Goal: Transaction & Acquisition: Purchase product/service

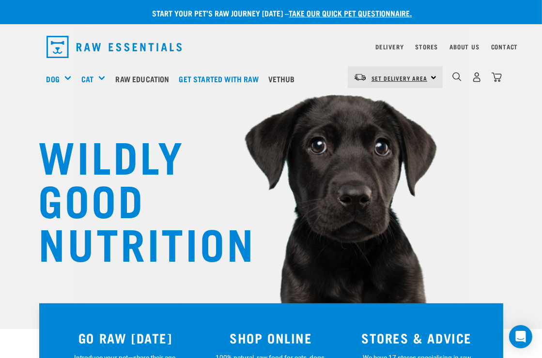
click at [408, 77] on span "Set Delivery Area" at bounding box center [400, 78] width 56 height 3
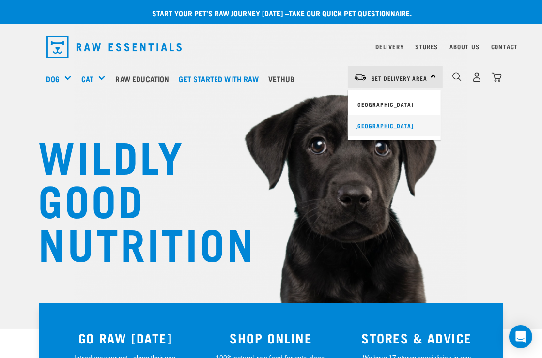
click at [383, 125] on link "[GEOGRAPHIC_DATA]" at bounding box center [394, 125] width 93 height 21
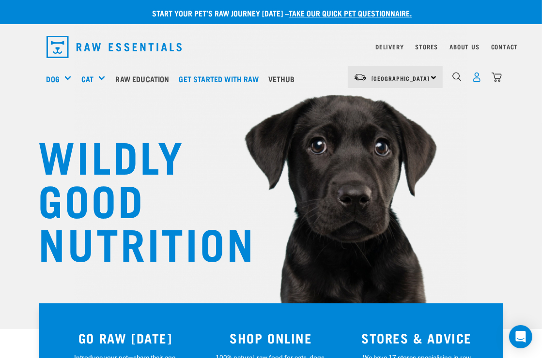
click at [477, 77] on img "dropdown navigation" at bounding box center [477, 77] width 10 height 10
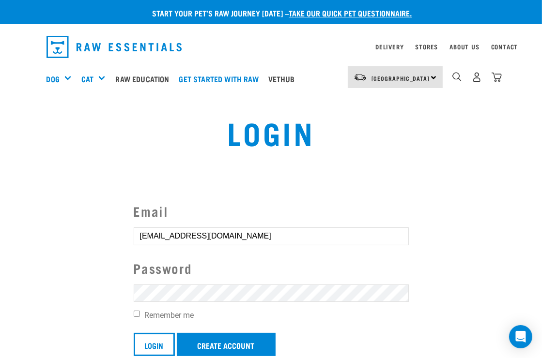
click at [134, 333] on input "Login" at bounding box center [154, 344] width 41 height 23
click at [150, 343] on input "Login" at bounding box center [154, 344] width 41 height 23
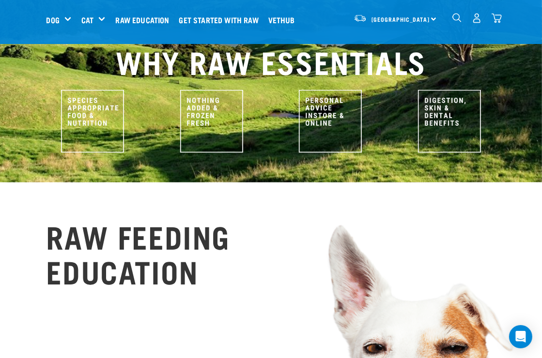
scroll to position [291, 0]
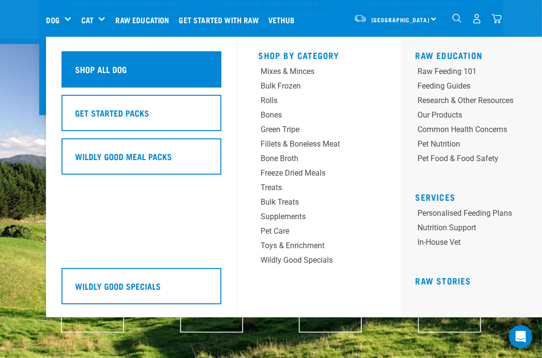
click at [96, 64] on h5 "Shop All Dog" at bounding box center [102, 69] width 52 height 13
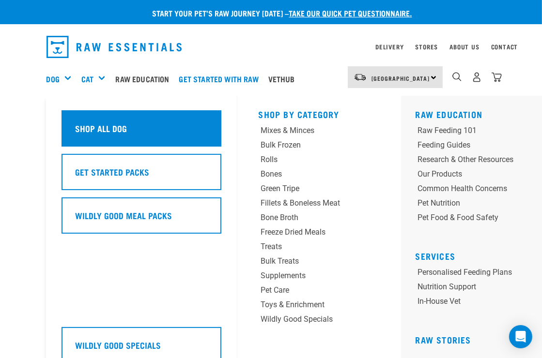
click at [133, 129] on div "Shop All Dog" at bounding box center [142, 128] width 160 height 36
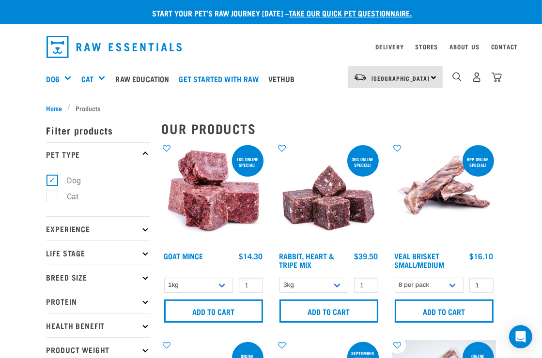
scroll to position [48, 0]
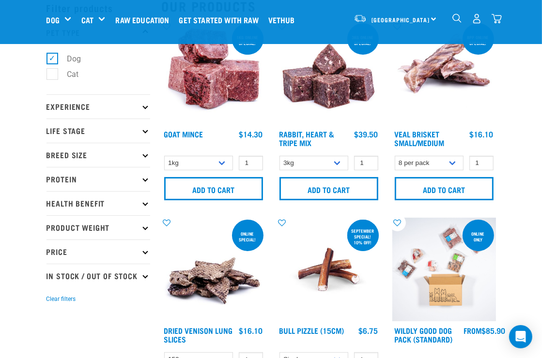
click at [67, 175] on p "Protein" at bounding box center [99, 179] width 104 height 24
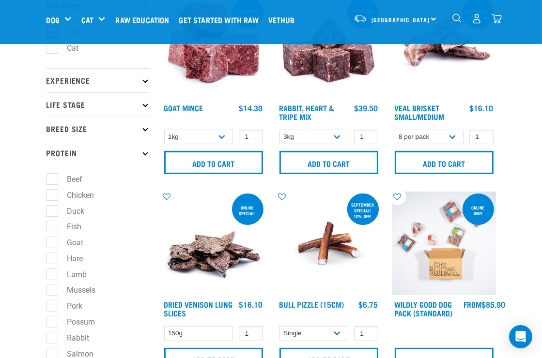
scroll to position [97, 0]
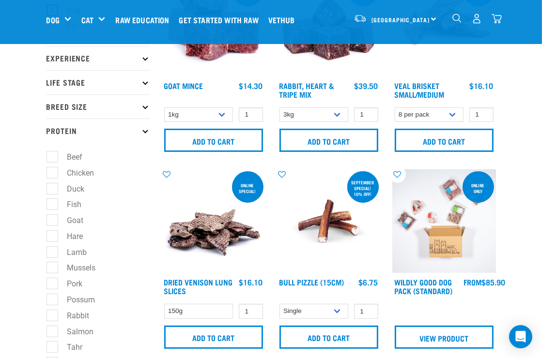
click at [52, 317] on label "Rabbit" at bounding box center [73, 316] width 42 height 12
click at [50, 317] on input "Rabbit" at bounding box center [50, 314] width 6 height 6
checkbox input "true"
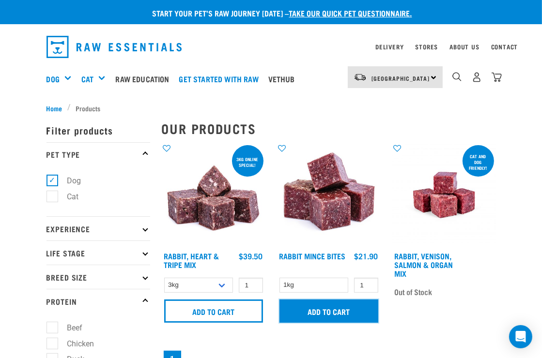
click at [352, 306] on input "Add to cart" at bounding box center [329, 311] width 99 height 23
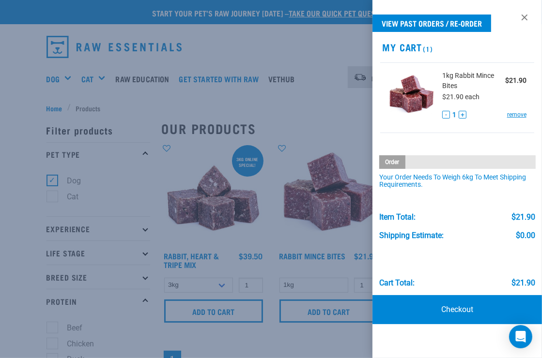
click at [290, 100] on div at bounding box center [271, 179] width 542 height 358
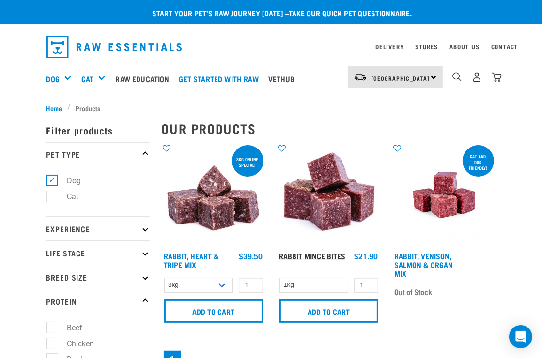
click at [337, 254] on link "Rabbit Mince Bites" at bounding box center [313, 256] width 66 height 4
click at [333, 210] on img at bounding box center [329, 195] width 104 height 104
click at [329, 254] on link "Rabbit Mince Bites" at bounding box center [313, 256] width 66 height 4
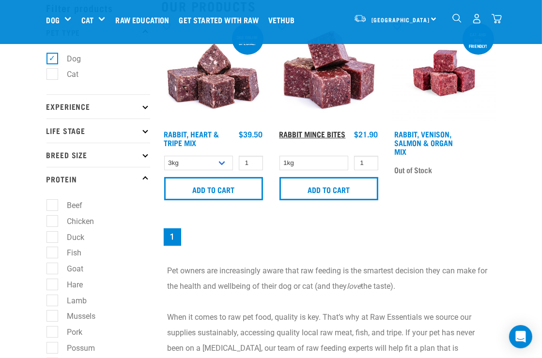
click at [320, 134] on link "Rabbit Mince Bites" at bounding box center [313, 134] width 66 height 4
click at [320, 132] on link "Rabbit Mince Bites" at bounding box center [313, 134] width 66 height 4
click at [327, 94] on img at bounding box center [329, 73] width 104 height 104
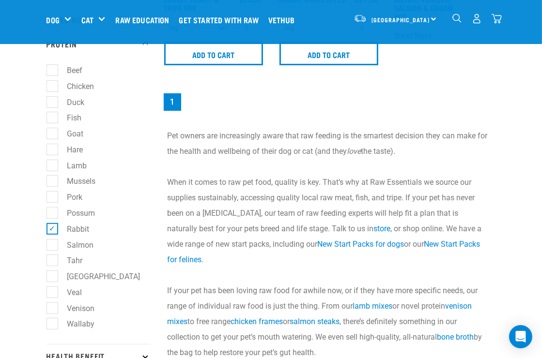
scroll to position [194, 0]
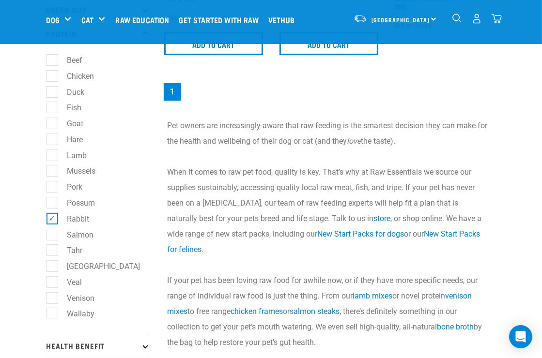
click at [52, 219] on label "Rabbit" at bounding box center [73, 219] width 42 height 12
click at [49, 219] on input "Rabbit" at bounding box center [50, 217] width 6 height 6
checkbox input "false"
click at [53, 312] on label "Wallaby" at bounding box center [75, 314] width 47 height 12
click at [53, 312] on input "Wallaby" at bounding box center [50, 313] width 6 height 6
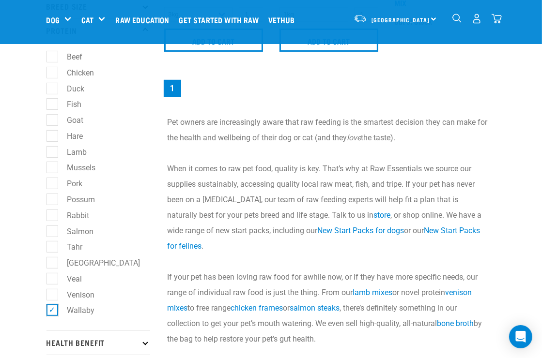
scroll to position [242, 0]
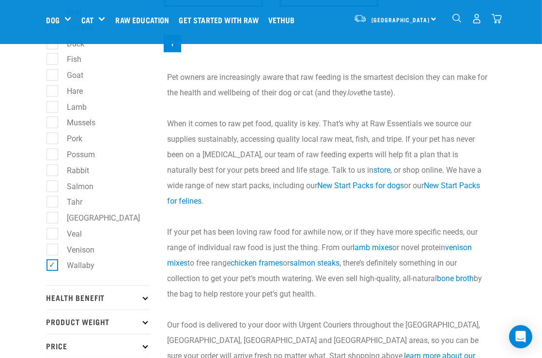
click at [52, 265] on label "Wallaby" at bounding box center [75, 266] width 47 height 12
click at [52, 265] on input "Wallaby" at bounding box center [50, 264] width 6 height 6
click at [53, 265] on label "Wallaby" at bounding box center [75, 266] width 47 height 12
click at [53, 265] on input "Wallaby" at bounding box center [50, 264] width 6 height 6
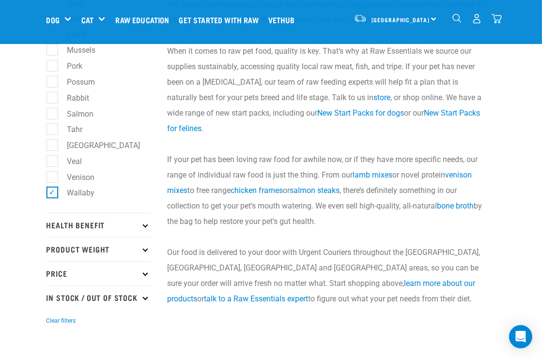
scroll to position [339, 0]
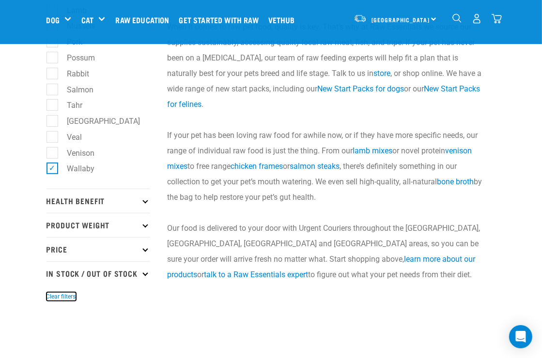
click at [60, 296] on button "Clear filters" at bounding box center [62, 297] width 30 height 9
click at [52, 168] on label "Wallaby" at bounding box center [75, 169] width 47 height 12
click at [50, 168] on input "Wallaby" at bounding box center [50, 167] width 6 height 6
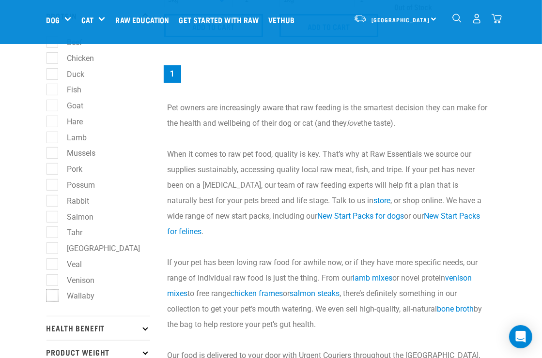
scroll to position [48, 0]
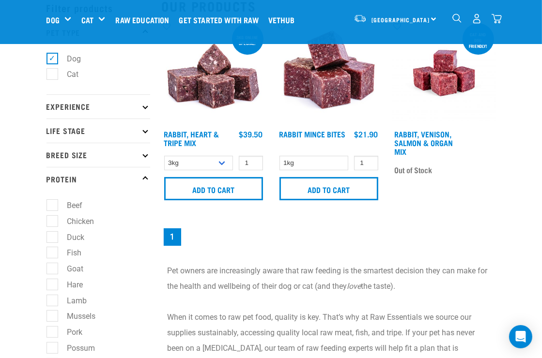
click at [146, 174] on p "Protein" at bounding box center [99, 179] width 104 height 24
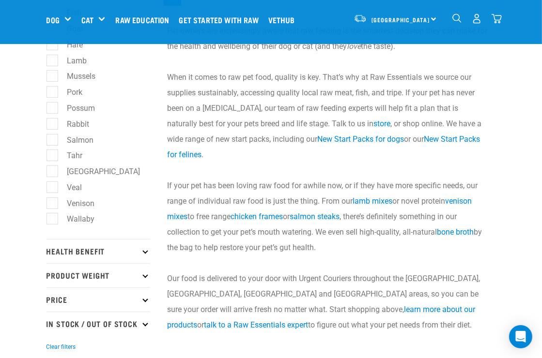
scroll to position [291, 0]
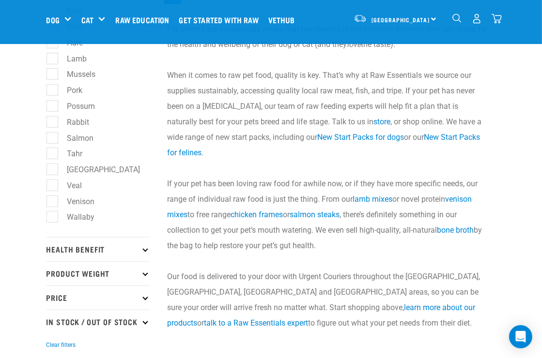
click at [52, 215] on label "Wallaby" at bounding box center [75, 217] width 47 height 12
click at [52, 215] on input "Wallaby" at bounding box center [50, 216] width 6 height 6
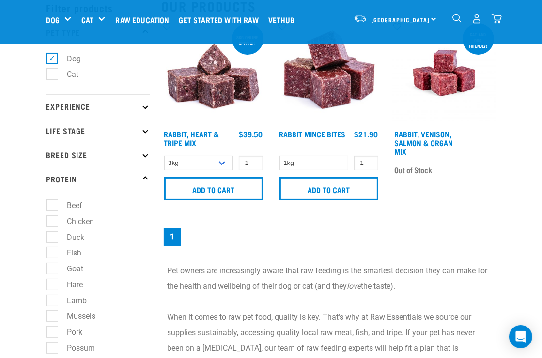
scroll to position [0, 0]
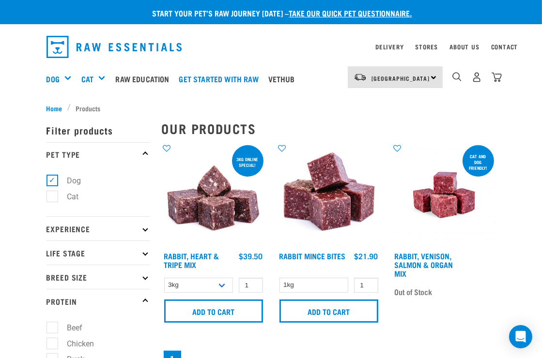
click at [239, 127] on h2 "Our Products" at bounding box center [329, 128] width 334 height 15
click at [232, 78] on link "Get started with Raw" at bounding box center [221, 79] width 89 height 39
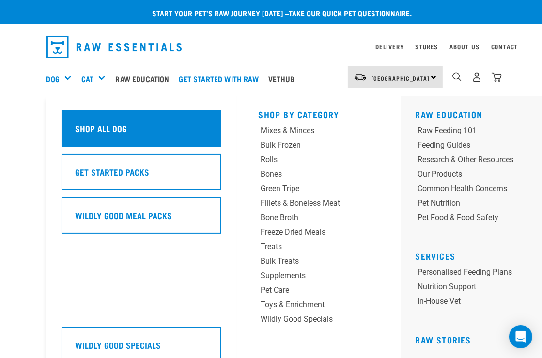
click at [107, 125] on h5 "Shop All Dog" at bounding box center [102, 128] width 52 height 13
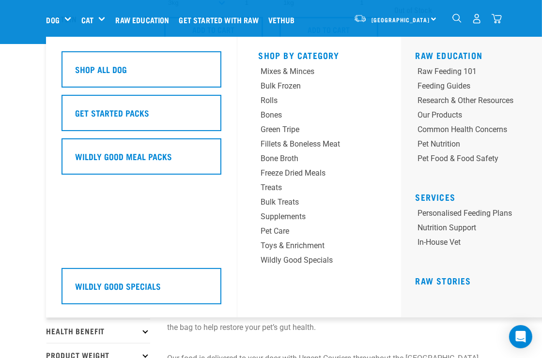
scroll to position [242, 0]
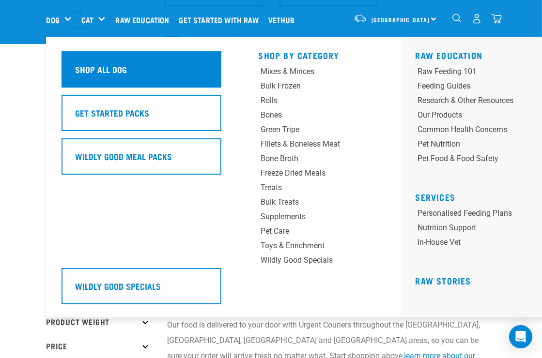
click at [108, 66] on h5 "Shop All Dog" at bounding box center [102, 69] width 52 height 13
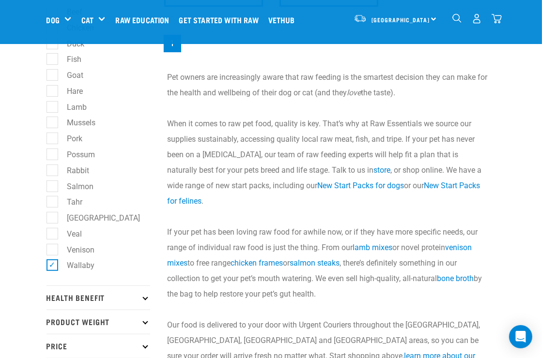
click at [22, 336] on div "Start your pet’s raw journey today – take our quick pet questionnaire. Delivery…" at bounding box center [271, 83] width 542 height 651
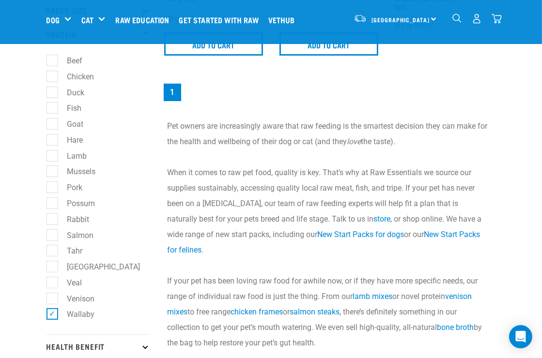
scroll to position [194, 0]
click at [55, 307] on ul "Beef Chicken Duck Fish Goat Hare Lamb Mussels Pork Possum" at bounding box center [99, 190] width 104 height 288
click at [52, 315] on label "Wallaby" at bounding box center [75, 314] width 47 height 12
click at [52, 315] on input "Wallaby" at bounding box center [50, 313] width 6 height 6
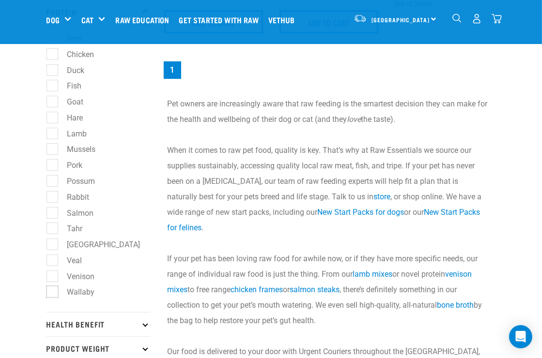
scroll to position [242, 0]
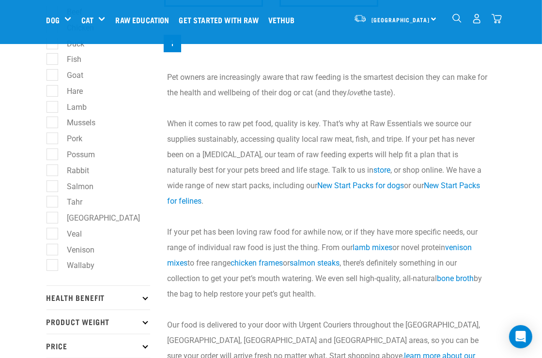
click at [52, 263] on label "Wallaby" at bounding box center [75, 266] width 47 height 12
click at [50, 263] on input "Wallaby" at bounding box center [50, 264] width 6 height 6
checkbox input "true"
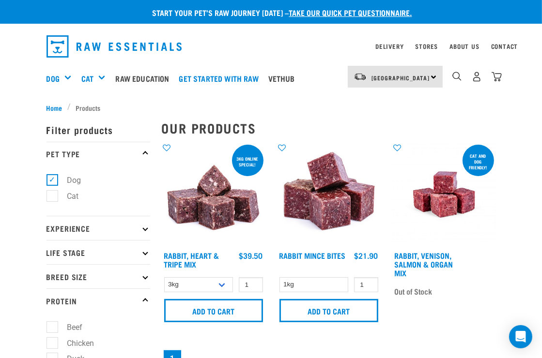
scroll to position [0, 0]
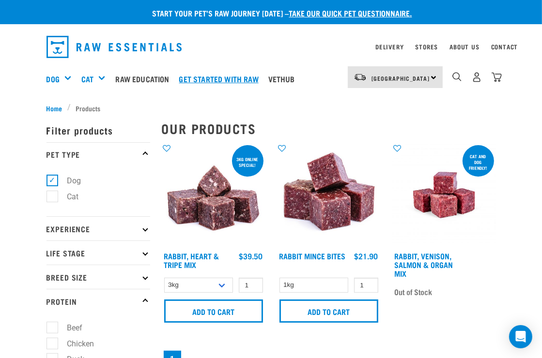
click at [227, 75] on link "Get started with Raw" at bounding box center [221, 79] width 89 height 39
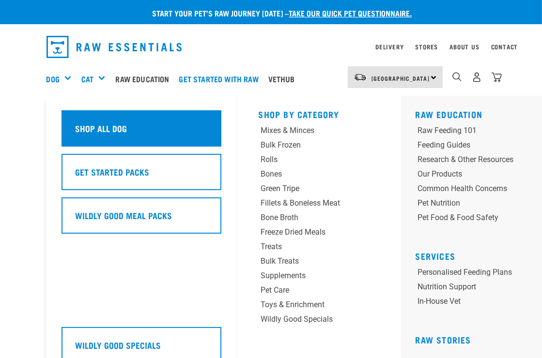
click at [118, 129] on h5 "Shop All Dog" at bounding box center [102, 128] width 52 height 13
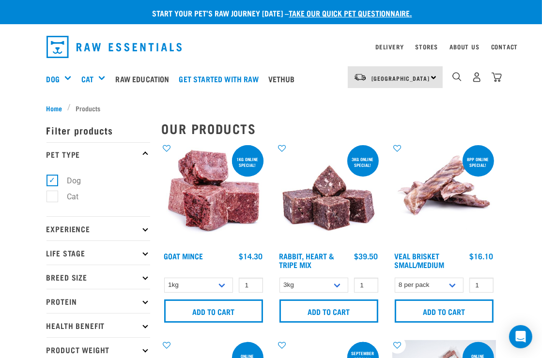
click at [115, 297] on p "Protein" at bounding box center [99, 301] width 104 height 24
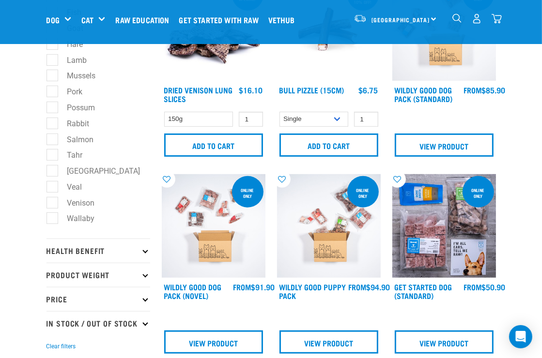
scroll to position [291, 0]
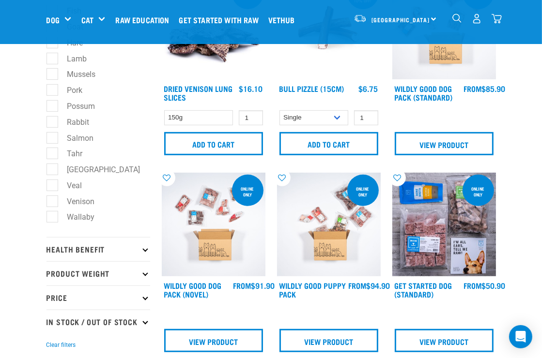
click at [54, 218] on label "Wallaby" at bounding box center [75, 217] width 47 height 12
click at [53, 218] on input "Wallaby" at bounding box center [50, 216] width 6 height 6
checkbox input "true"
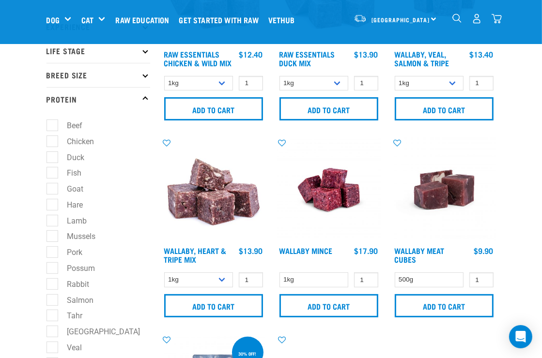
scroll to position [145, 0]
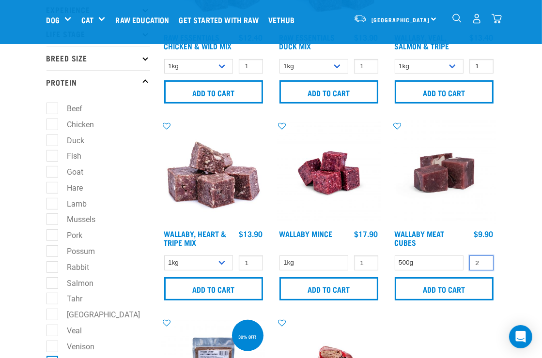
click at [483, 262] on input "2" at bounding box center [481, 263] width 24 height 15
type input "3"
click at [483, 262] on input "3" at bounding box center [481, 263] width 24 height 15
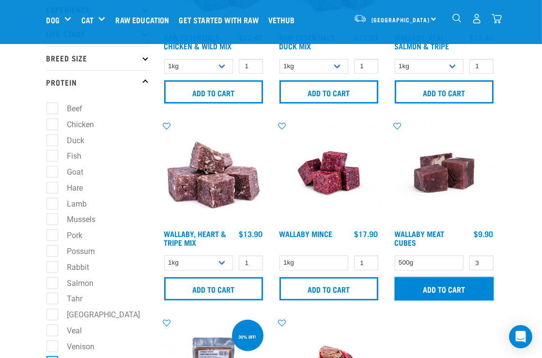
drag, startPoint x: 467, startPoint y: 282, endPoint x: 456, endPoint y: 284, distance: 10.8
click at [467, 282] on input "Add to cart" at bounding box center [444, 289] width 99 height 23
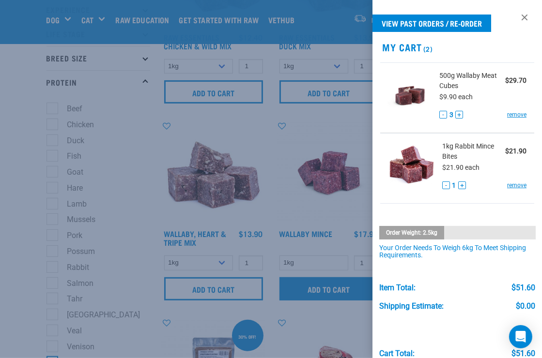
click at [341, 285] on div at bounding box center [271, 179] width 542 height 358
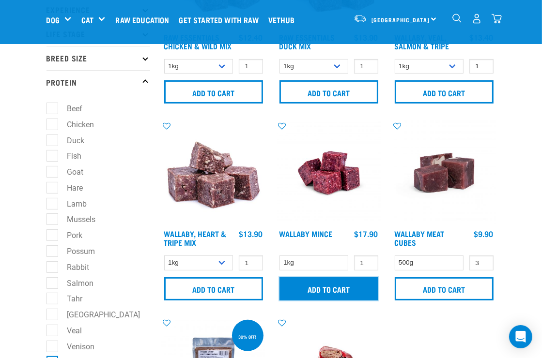
click at [338, 286] on input "Add to cart" at bounding box center [329, 289] width 99 height 23
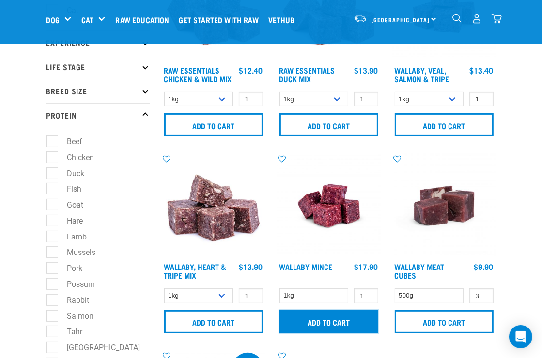
scroll to position [48, 0]
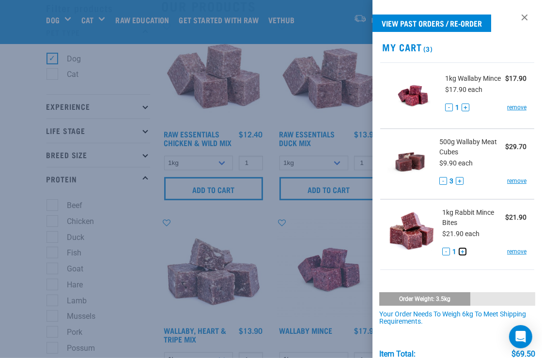
click at [461, 254] on button "+" at bounding box center [463, 252] width 8 height 8
click at [459, 253] on button "+" at bounding box center [463, 252] width 8 height 8
click at [463, 111] on button "+" at bounding box center [466, 108] width 8 height 8
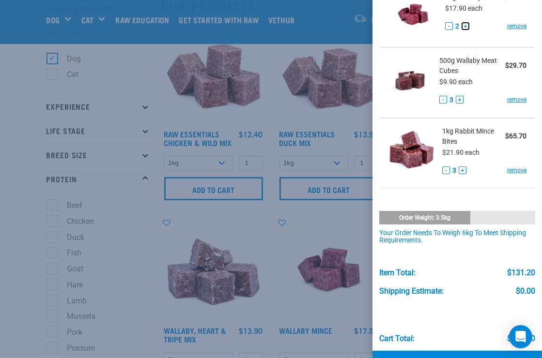
scroll to position [97, 0]
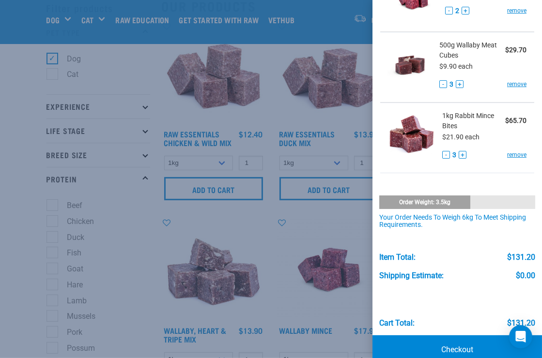
click at [171, 248] on div at bounding box center [271, 179] width 542 height 358
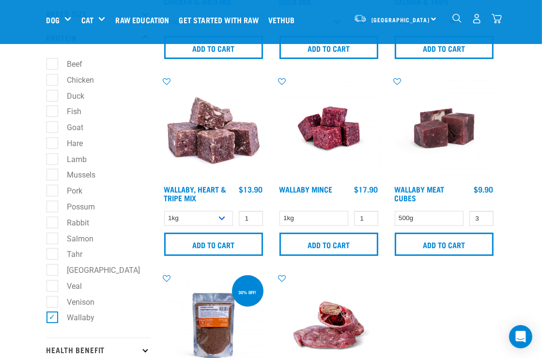
scroll to position [194, 0]
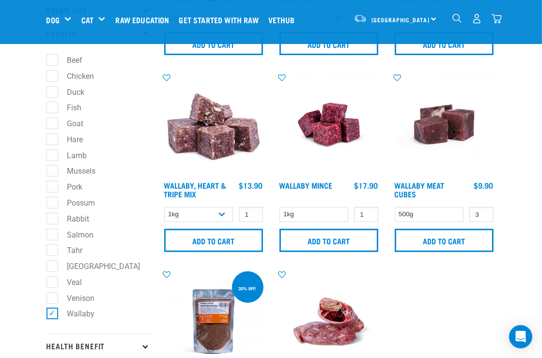
click at [53, 312] on label "Wallaby" at bounding box center [75, 314] width 47 height 12
click at [53, 312] on input "Wallaby" at bounding box center [50, 313] width 6 height 6
checkbox input "false"
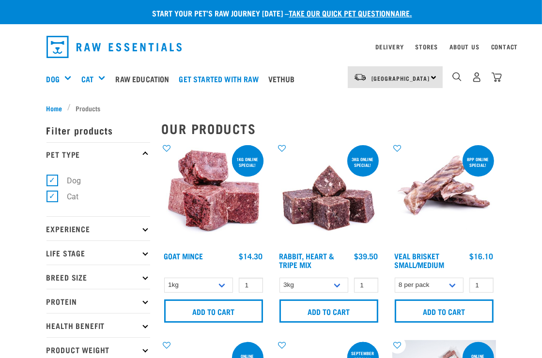
click at [52, 197] on label "Cat" at bounding box center [67, 197] width 31 height 12
click at [51, 197] on input "Cat" at bounding box center [50, 195] width 6 height 6
checkbox input "false"
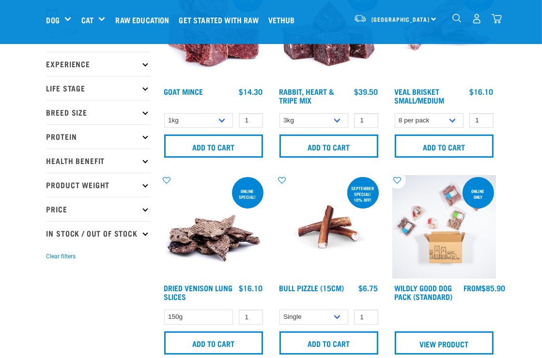
scroll to position [97, 0]
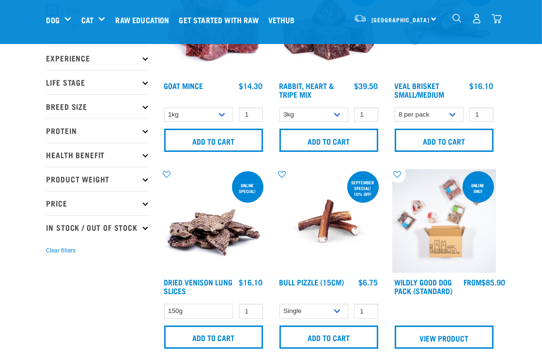
click at [60, 127] on p "Protein" at bounding box center [99, 131] width 104 height 24
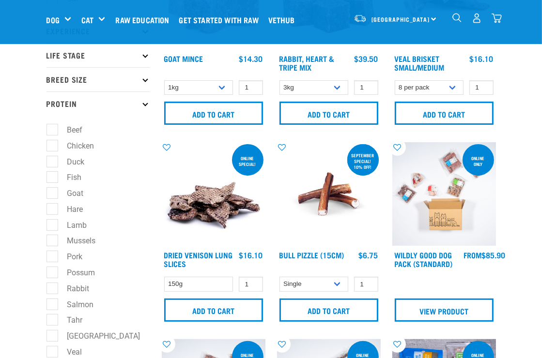
scroll to position [145, 0]
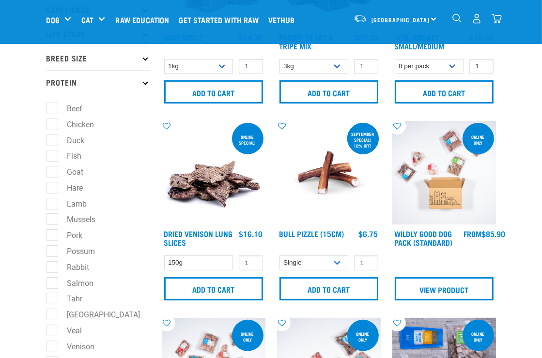
click at [52, 248] on label "Possum" at bounding box center [75, 252] width 47 height 12
click at [52, 248] on input "Possum" at bounding box center [50, 250] width 6 height 6
checkbox input "true"
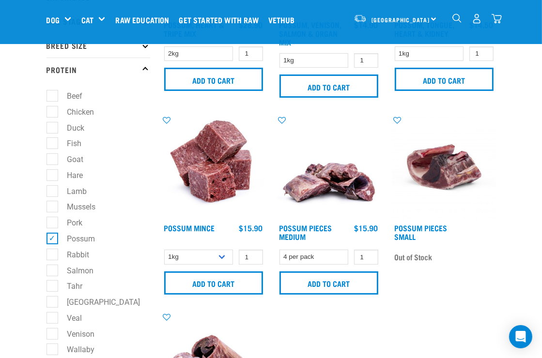
scroll to position [194, 0]
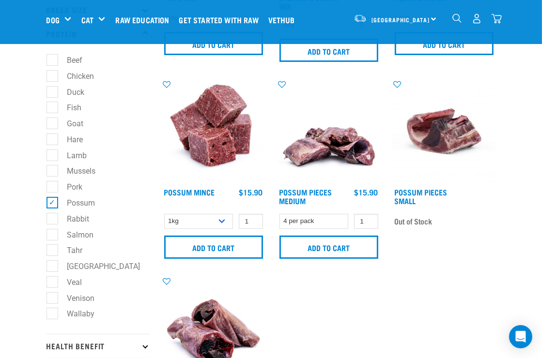
click at [233, 149] on img at bounding box center [214, 131] width 104 height 104
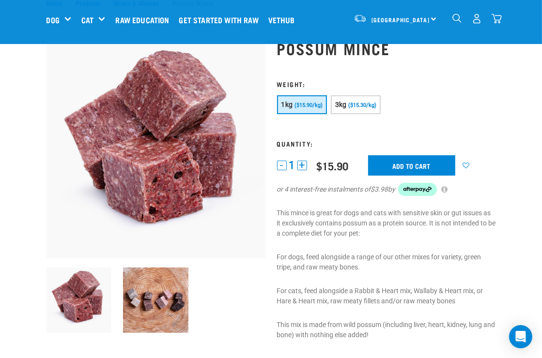
scroll to position [48, 0]
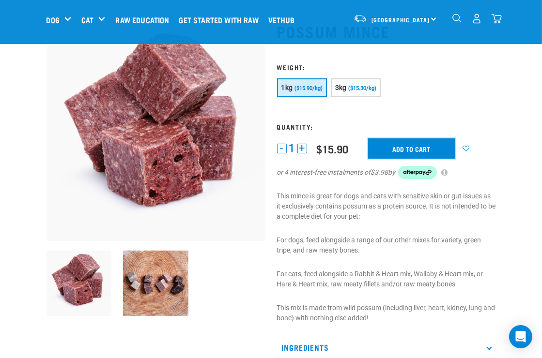
click at [432, 145] on input "Add to cart" at bounding box center [411, 149] width 87 height 20
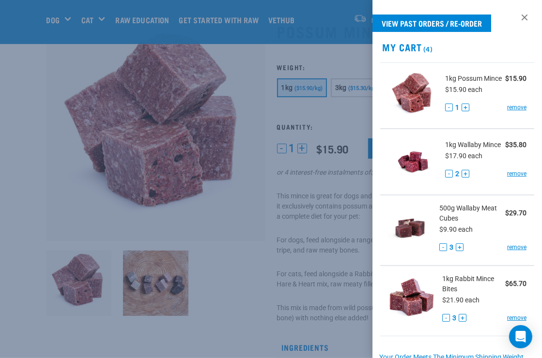
click at [319, 107] on div at bounding box center [271, 179] width 542 height 358
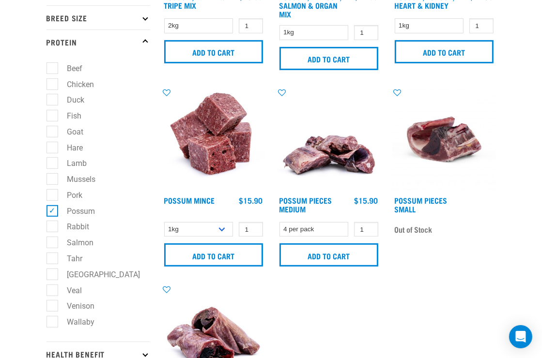
click at [52, 226] on label "Rabbit" at bounding box center [73, 227] width 42 height 12
click at [52, 226] on input "Rabbit" at bounding box center [50, 225] width 6 height 6
checkbox input "true"
click at [52, 211] on label "Possum" at bounding box center [75, 211] width 47 height 12
click at [52, 211] on input "Possum" at bounding box center [50, 209] width 6 height 6
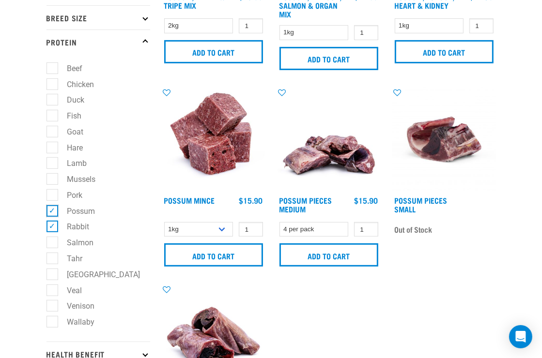
checkbox input "false"
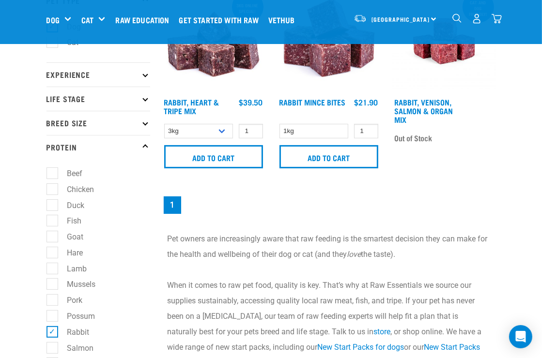
scroll to position [97, 0]
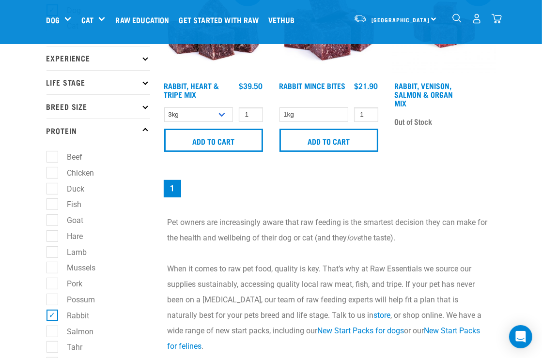
click at [54, 215] on label "Goat" at bounding box center [70, 221] width 36 height 12
click at [53, 216] on input "Goat" at bounding box center [50, 219] width 6 height 6
checkbox input "true"
click at [53, 320] on label "Rabbit" at bounding box center [73, 316] width 42 height 12
click at [53, 317] on input "Rabbit" at bounding box center [50, 314] width 6 height 6
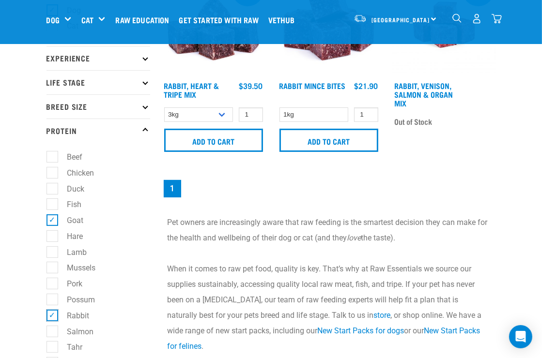
checkbox input "false"
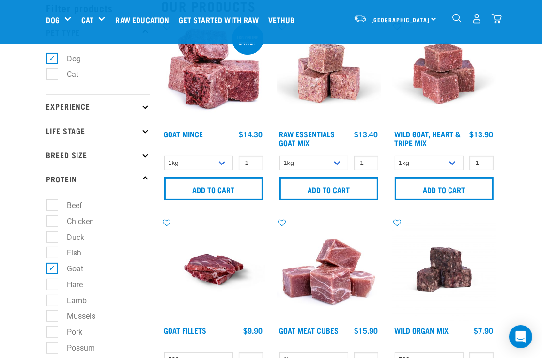
scroll to position [97, 0]
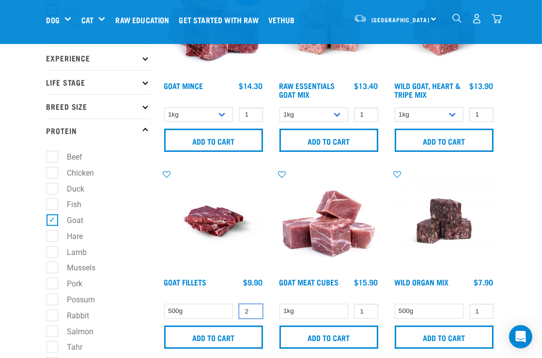
click at [253, 309] on input "2" at bounding box center [251, 311] width 24 height 15
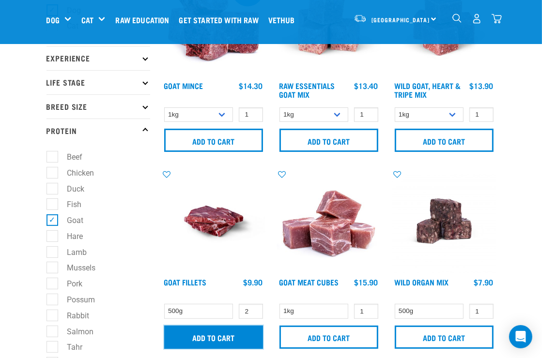
click at [245, 335] on input "Add to cart" at bounding box center [213, 337] width 99 height 23
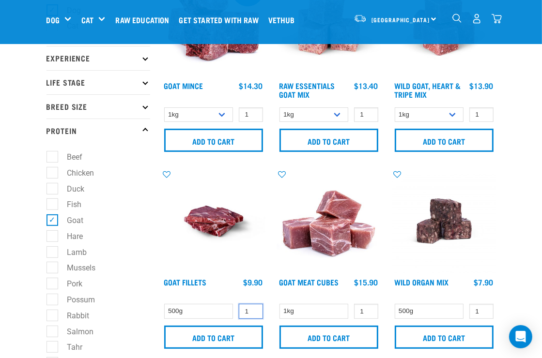
type input "1"
click at [253, 313] on input "1" at bounding box center [251, 311] width 24 height 15
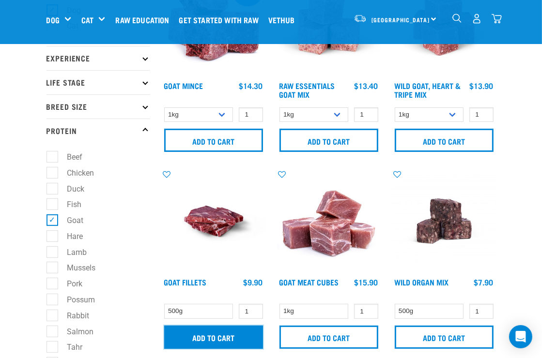
click at [248, 332] on input "Add to cart" at bounding box center [213, 337] width 99 height 23
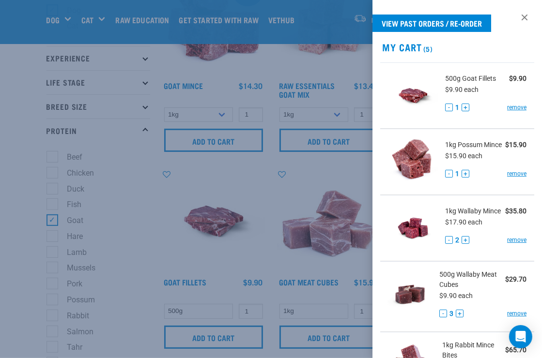
click at [316, 293] on div at bounding box center [271, 179] width 542 height 358
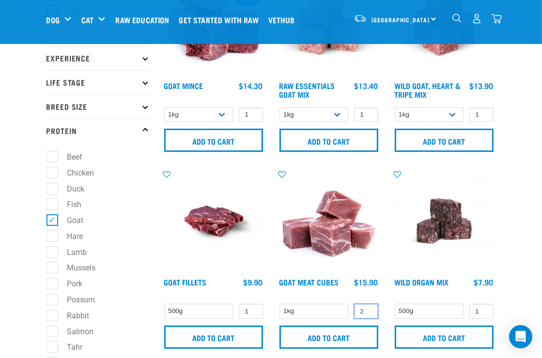
type input "2"
click at [367, 308] on input "2" at bounding box center [366, 311] width 24 height 15
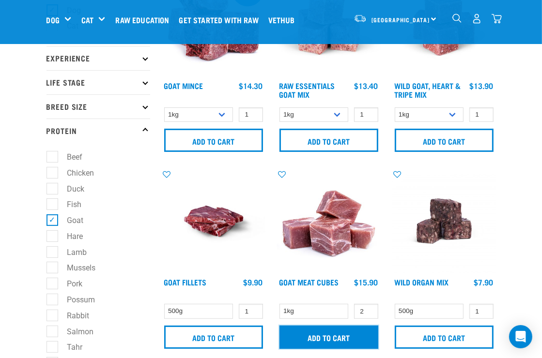
click at [358, 333] on input "Add to cart" at bounding box center [329, 337] width 99 height 23
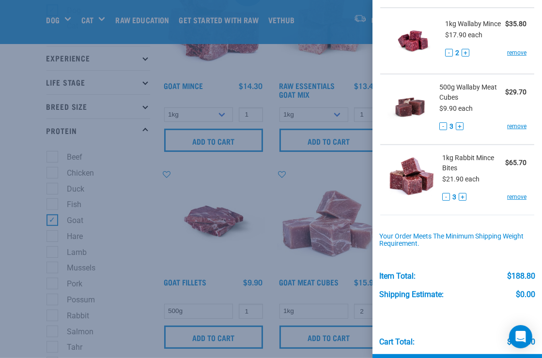
scroll to position [260, 0]
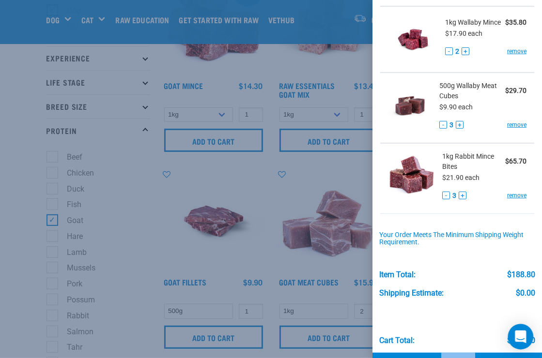
drag, startPoint x: 531, startPoint y: 312, endPoint x: 532, endPoint y: 338, distance: 26.2
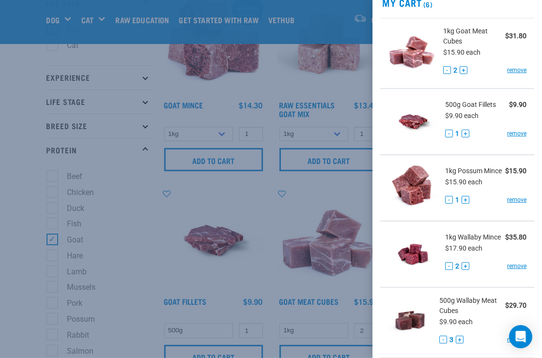
scroll to position [44, 0]
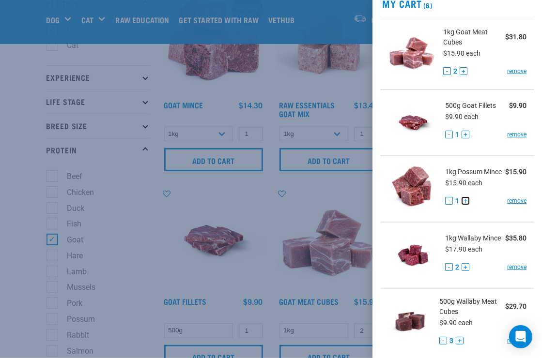
click at [462, 205] on button "+" at bounding box center [466, 201] width 8 height 8
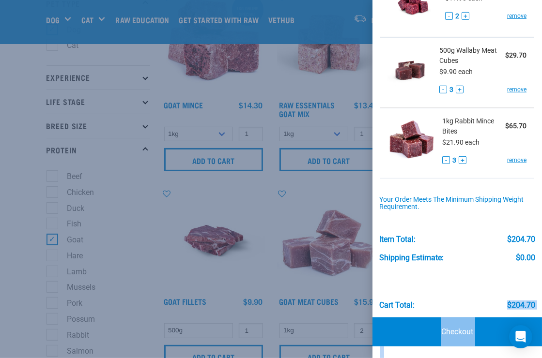
scroll to position [126, 0]
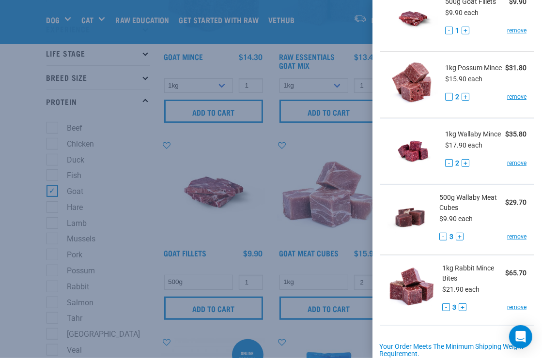
scroll to position [149, 0]
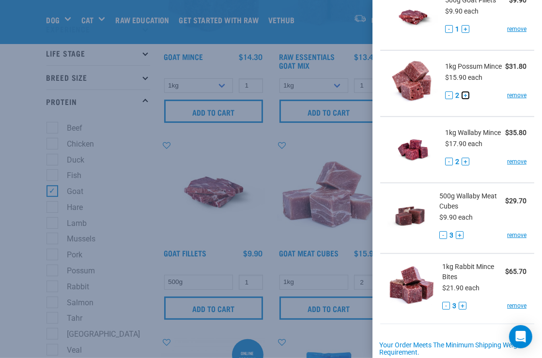
click at [463, 99] on button "+" at bounding box center [466, 96] width 8 height 8
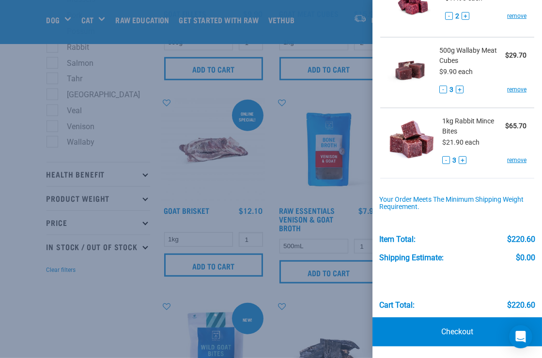
scroll to position [368, 0]
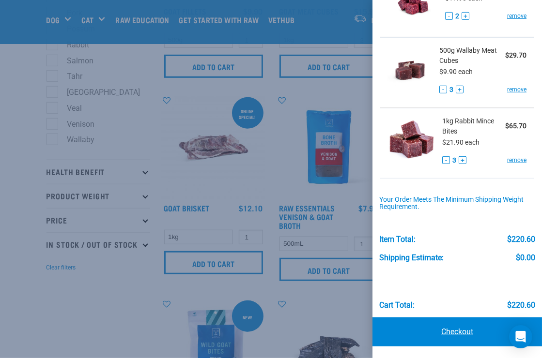
click at [462, 331] on link "Checkout" at bounding box center [458, 332] width 170 height 29
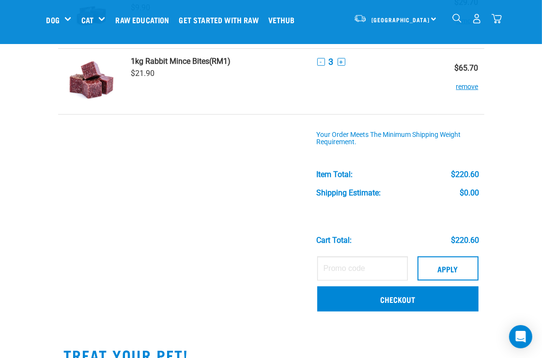
scroll to position [388, 0]
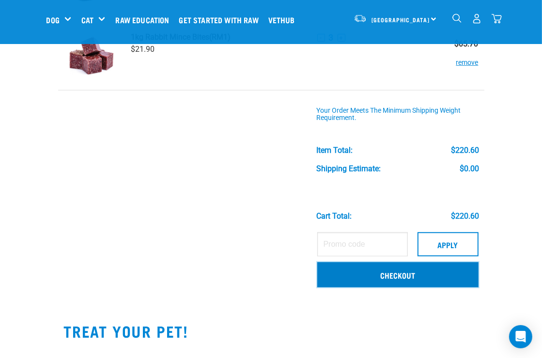
click at [402, 270] on link "Checkout" at bounding box center [397, 275] width 161 height 25
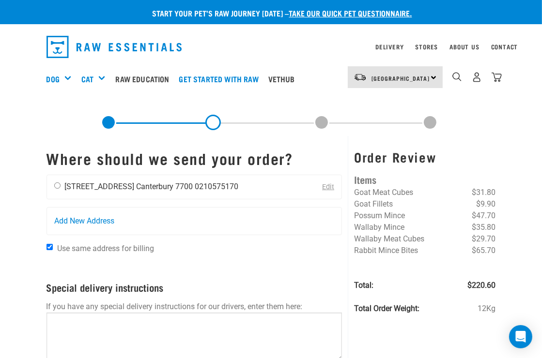
click at [58, 183] on input "radio" at bounding box center [57, 186] width 6 height 6
radio input "true"
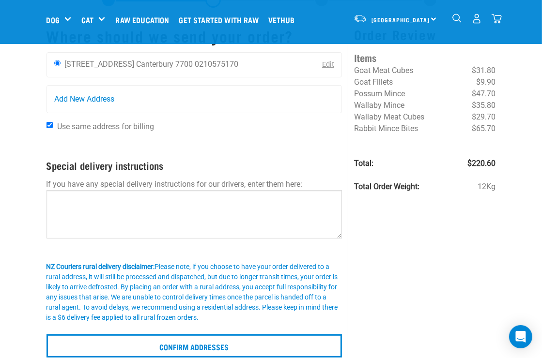
scroll to position [97, 0]
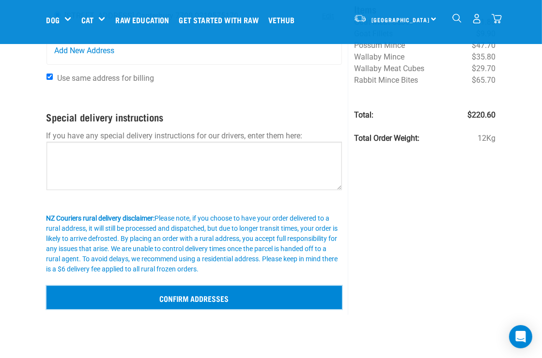
click at [192, 294] on input "Confirm addresses" at bounding box center [195, 297] width 296 height 23
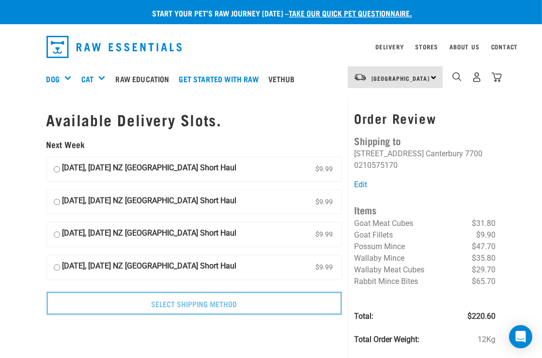
click at [56, 168] on input "[DATE], [DATE] NZ [GEOGRAPHIC_DATA] Short Haul $9.99" at bounding box center [57, 169] width 6 height 15
radio input "true"
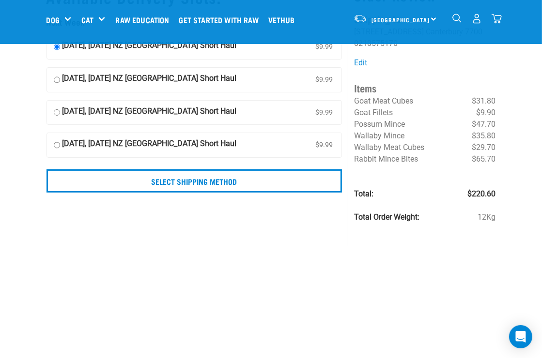
scroll to position [97, 0]
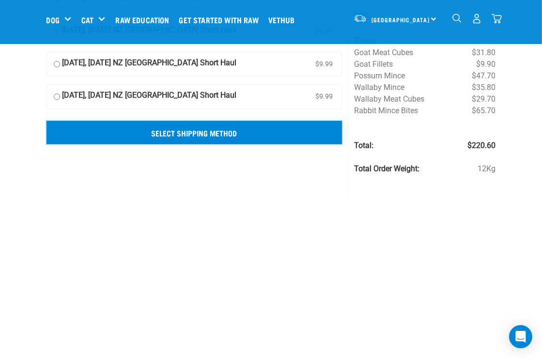
click at [250, 131] on input "Select Shipping Method" at bounding box center [195, 132] width 296 height 23
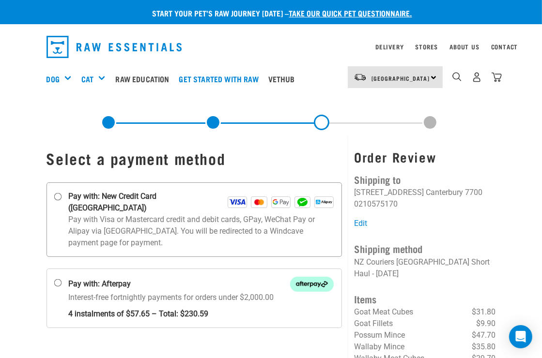
drag, startPoint x: 56, startPoint y: 196, endPoint x: 61, endPoint y: 205, distance: 10.4
click at [56, 197] on input "Pay with: New Credit Card ([GEOGRAPHIC_DATA])" at bounding box center [58, 197] width 8 height 8
radio input "true"
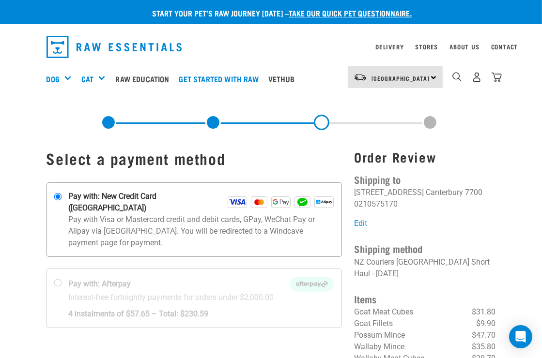
scroll to position [48, 0]
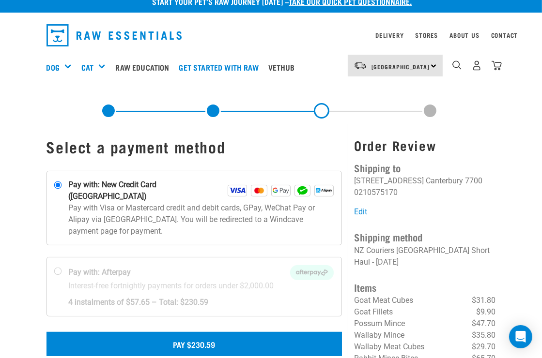
scroll to position [48, 0]
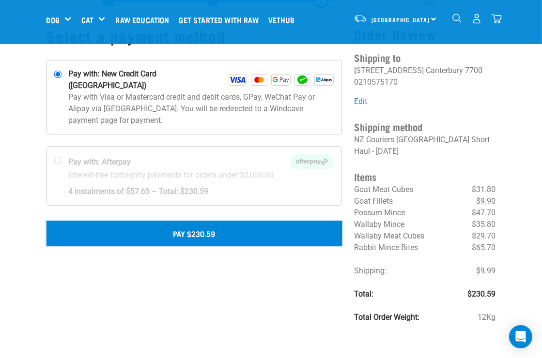
click at [206, 221] on button "Pay $230.59" at bounding box center [195, 233] width 296 height 24
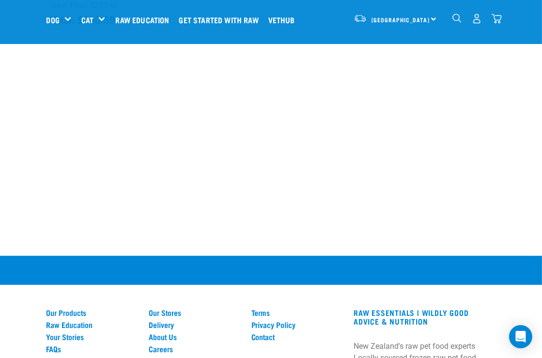
scroll to position [581, 0]
